Goal: Communication & Community: Answer question/provide support

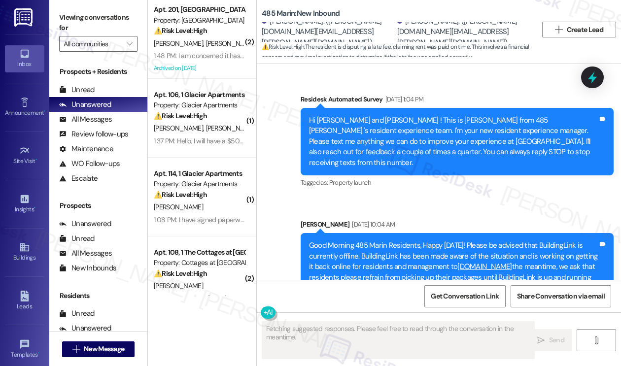
scroll to position [15831, 0]
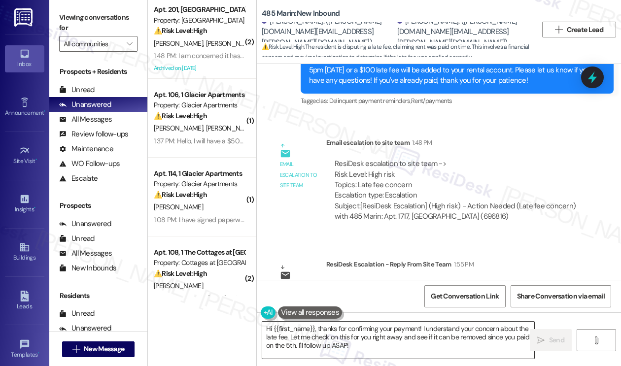
click at [342, 337] on textarea "Hi {{first_name}}, thanks for confirming your payment! I understand your concer…" at bounding box center [398, 340] width 272 height 37
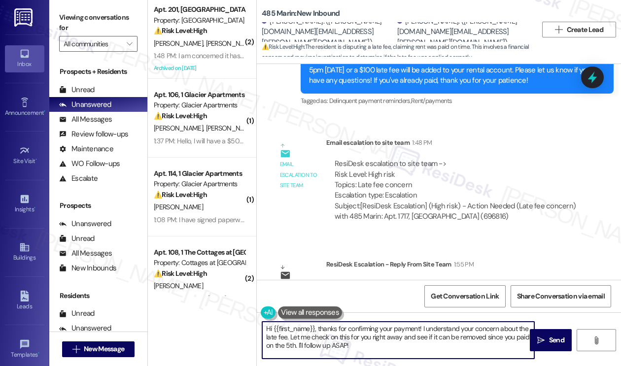
click at [342, 337] on textarea "Hi {{first_name}}, thanks for confirming your payment! I understand your concer…" at bounding box center [398, 340] width 272 height 37
click at [352, 337] on textarea "Hi {{first_name}}, thanks for confirming your payment! I understand your concer…" at bounding box center [398, 340] width 272 height 37
drag, startPoint x: 371, startPoint y: 350, endPoint x: 318, endPoint y: 329, distance: 56.8
click at [318, 329] on textarea "Hi {{first_name}}, thanks for confirming your payment! I understand your concer…" at bounding box center [398, 340] width 272 height 37
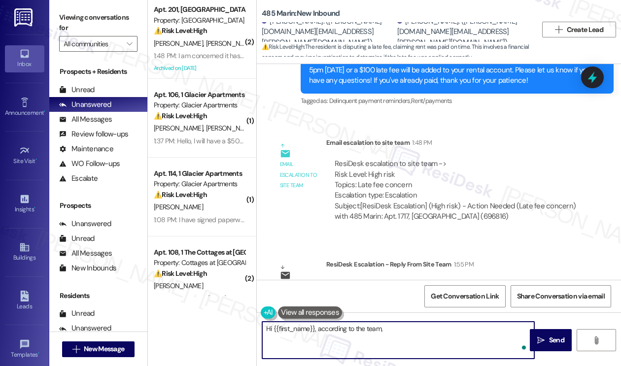
paste textarea "late fee is for August's rent."
click at [380, 329] on textarea "Hi {{first_name}}, according to the team, late fee is for August's rent." at bounding box center [398, 340] width 272 height 37
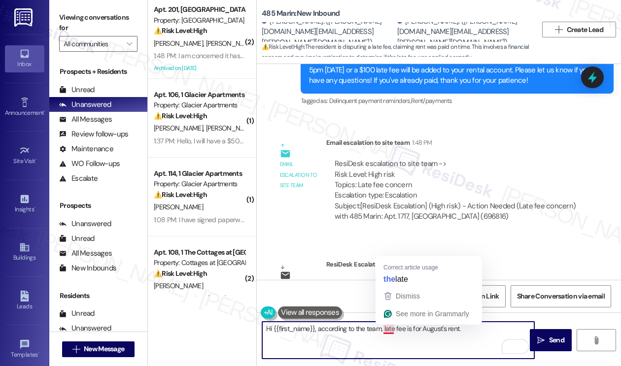
click at [380, 329] on textarea "Hi {{first_name}}, according to the team, late fee is for August's rent." at bounding box center [398, 340] width 272 height 37
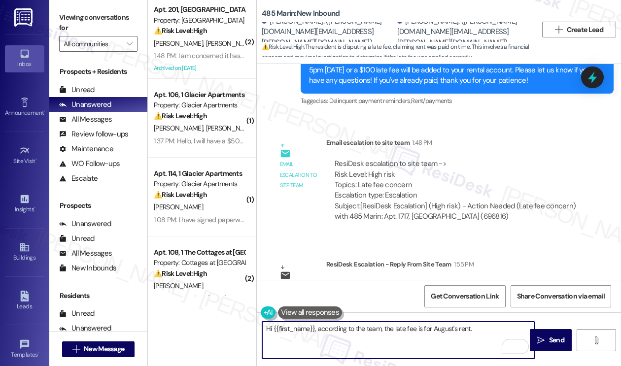
click at [478, 334] on textarea "Hi {{first_name}}, according to the team, the late fee is for August's rent." at bounding box center [398, 340] width 272 height 37
click at [469, 331] on textarea "Hi {{first_name}}, according to the team, the late fee is for August's rent." at bounding box center [398, 340] width 272 height 37
type textarea "Hi {{first_name}}, according to the team, the late fee is for August's rent."
click at [563, 338] on span "Send" at bounding box center [556, 340] width 15 height 10
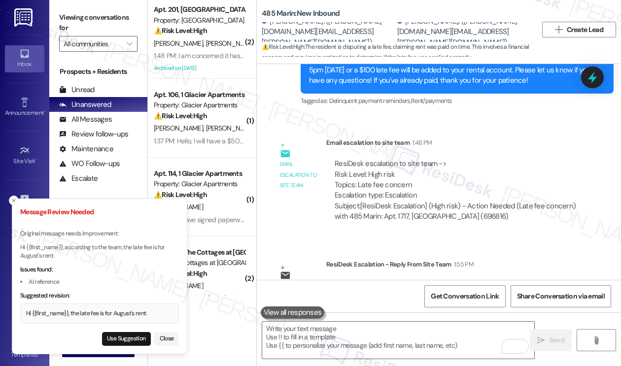
click at [75, 318] on div "Hi {{first_name}}, the late fee is for August's rent." at bounding box center [99, 314] width 159 height 20
click at [120, 337] on button "Use Suggestion" at bounding box center [126, 339] width 49 height 14
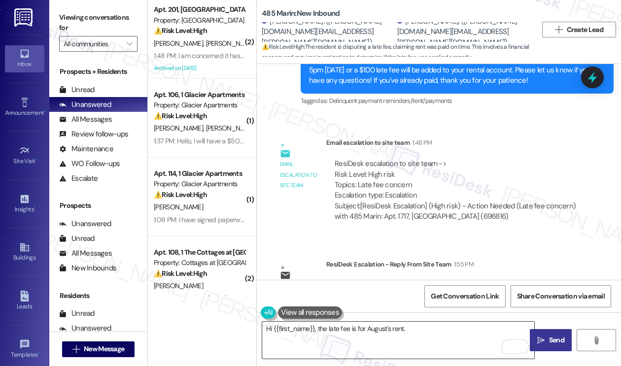
click at [421, 335] on textarea "Hi {{first_name}}, the late fee is for August's rent." at bounding box center [398, 340] width 272 height 37
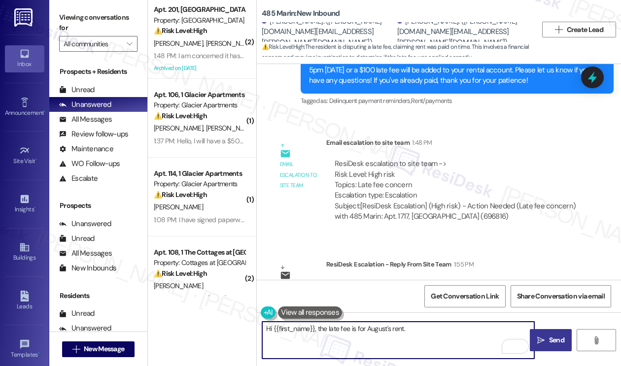
drag, startPoint x: 316, startPoint y: 331, endPoint x: 327, endPoint y: 328, distance: 11.1
click at [316, 331] on textarea "Hi {{first_name}}, the late fee is for August's rent." at bounding box center [398, 340] width 272 height 37
click at [326, 334] on textarea "Hi {{first_name}}, just wanted to share an update from the team that the late f…" at bounding box center [398, 340] width 272 height 37
click at [404, 336] on textarea "Hi {{first_name}}, just wanted to share an update from the team that the late f…" at bounding box center [398, 340] width 272 height 37
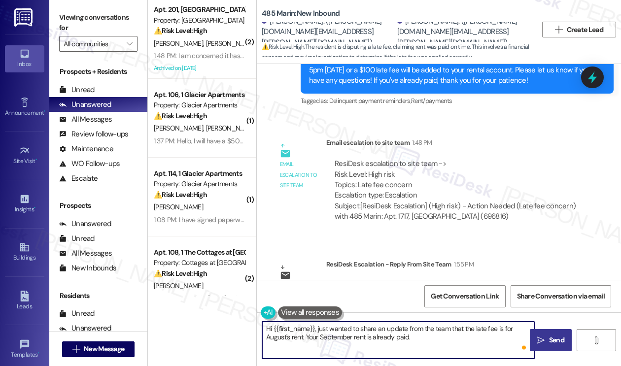
click at [404, 336] on textarea "Hi {{first_name}}, just wanted to share an update from the team that the late f…" at bounding box center [398, 340] width 272 height 37
click at [396, 342] on textarea "Hi {{first_name}}, just wanted to share an update from the team that the late f…" at bounding box center [398, 340] width 272 height 37
drag, startPoint x: 397, startPoint y: 336, endPoint x: 365, endPoint y: 330, distance: 32.2
click at [367, 337] on textarea "Hi {{first_name}}, just wanted to share an update from the team that the late f…" at bounding box center [398, 340] width 272 height 37
type textarea "Hi {{first_name}}, just wanted to share an update from the team that the late f…"
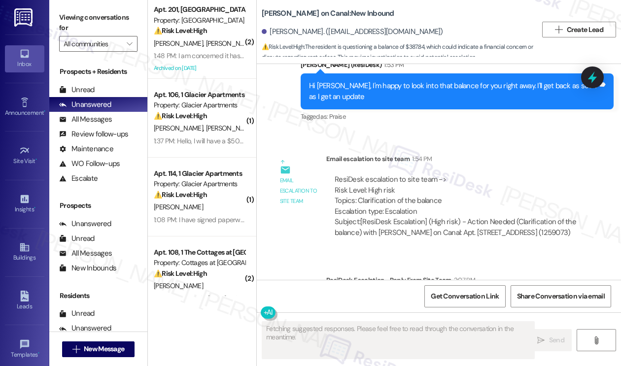
scroll to position [2808, 0]
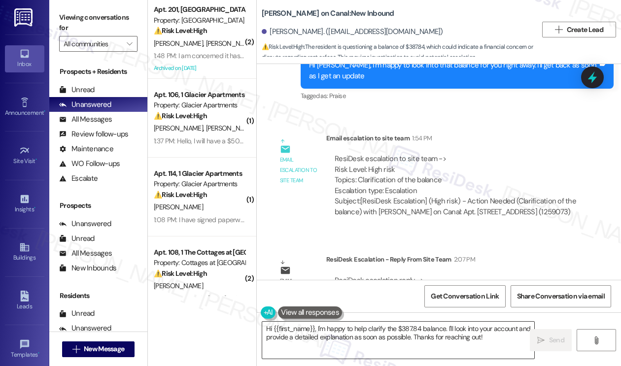
click at [338, 331] on textarea "Hi {{first_name}}, I'm happy to help clarify the $387.84 balance. I'll look int…" at bounding box center [398, 340] width 272 height 37
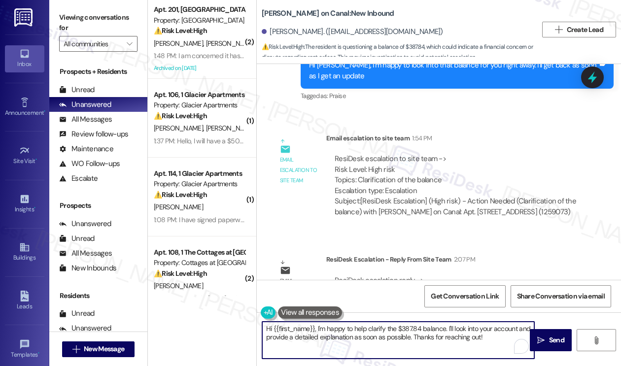
click at [338, 331] on textarea "Hi {{first_name}}, I'm happy to help clarify the $387.84 balance. I'll look int…" at bounding box center [398, 340] width 272 height 37
click at [418, 330] on textarea "Hi {{first_name}}, I'm happy to help clarify the $387.84 balance. I'll look int…" at bounding box center [398, 340] width 272 height 37
drag, startPoint x: 489, startPoint y: 338, endPoint x: 317, endPoint y: 326, distance: 172.9
click at [317, 326] on textarea "Hi {{first_name}}, I'm happy to help clarify the $387.84 balance. I'll look int…" at bounding box center [398, 340] width 272 height 37
paste textarea "we emailed him [DATE] with a breakdown of these charges"
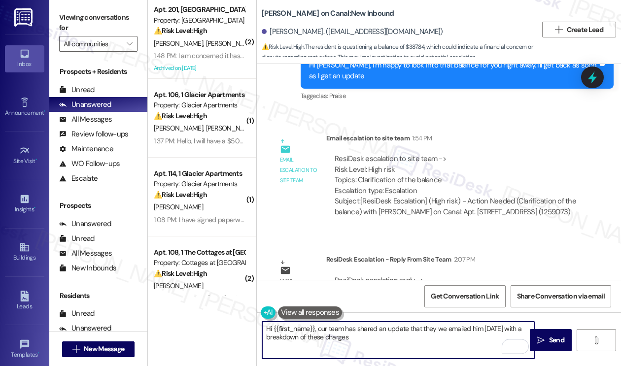
click at [438, 327] on textarea "Hi {{first_name}}, our team has shared an update that they we emailed him [DATE…" at bounding box center [398, 340] width 272 height 37
click at [463, 328] on textarea "Hi {{first_name}}, our team has shared an update that they emailed him [DATE] w…" at bounding box center [398, 340] width 272 height 37
click at [415, 340] on textarea "Hi {{first_name}}, our team has shared an update that they emailed you [DATE] w…" at bounding box center [398, 340] width 272 height 37
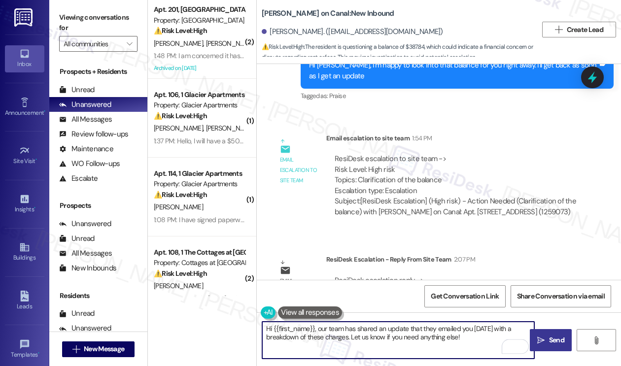
type textarea "Hi {{first_name}}, our team has shared an update that they emailed you [DATE] w…"
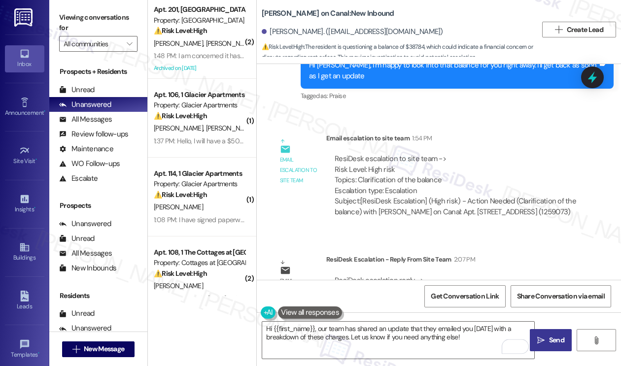
click at [558, 345] on span "Send" at bounding box center [556, 340] width 15 height 10
